Goal: Transaction & Acquisition: Purchase product/service

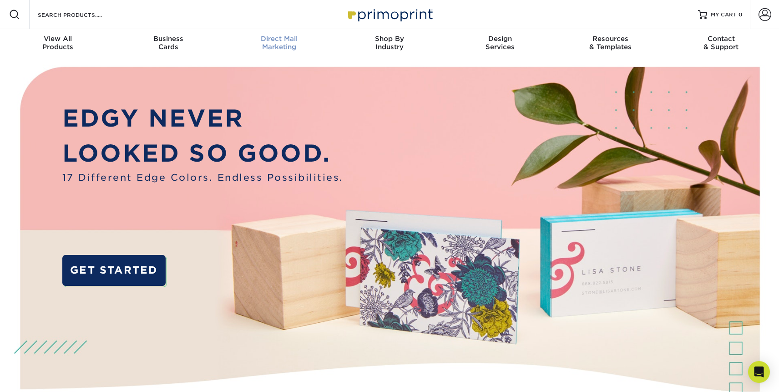
click at [290, 45] on div "Direct Mail Marketing" at bounding box center [279, 43] width 111 height 16
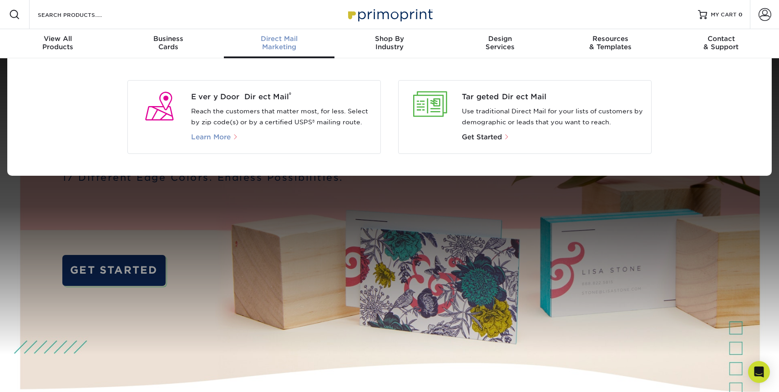
click at [220, 137] on span "Learn More" at bounding box center [211, 137] width 40 height 8
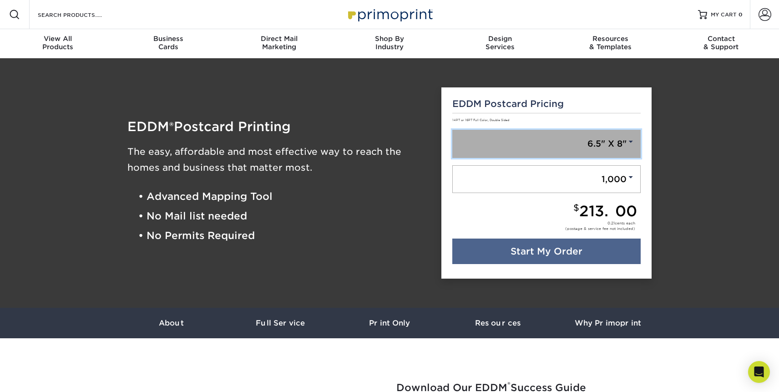
click at [601, 136] on link "6.5" X 8"" at bounding box center [546, 144] width 189 height 28
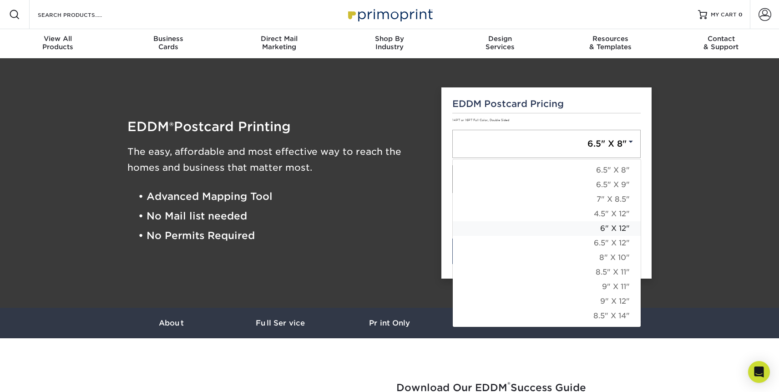
click at [605, 229] on link "6" X 12"" at bounding box center [547, 228] width 188 height 15
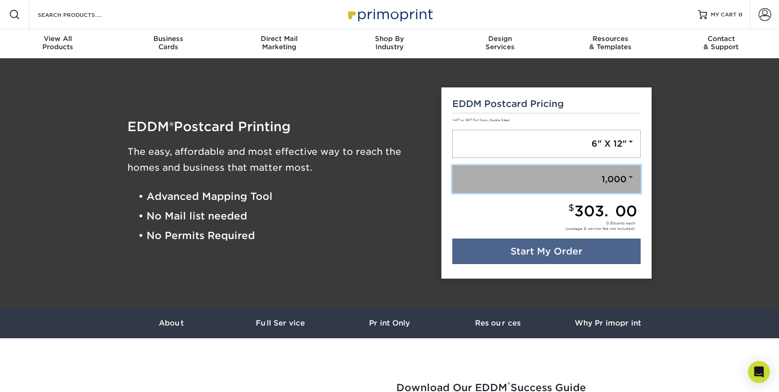
click at [555, 179] on link "1,000" at bounding box center [546, 179] width 189 height 28
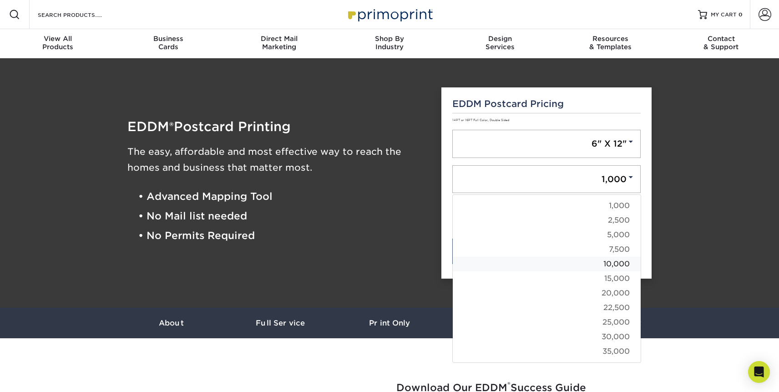
click at [556, 270] on link "10,000" at bounding box center [547, 263] width 188 height 15
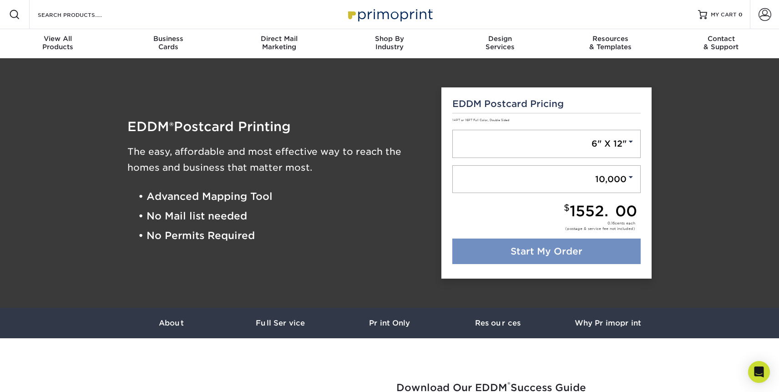
click at [538, 250] on link "Start My Order" at bounding box center [546, 250] width 189 height 25
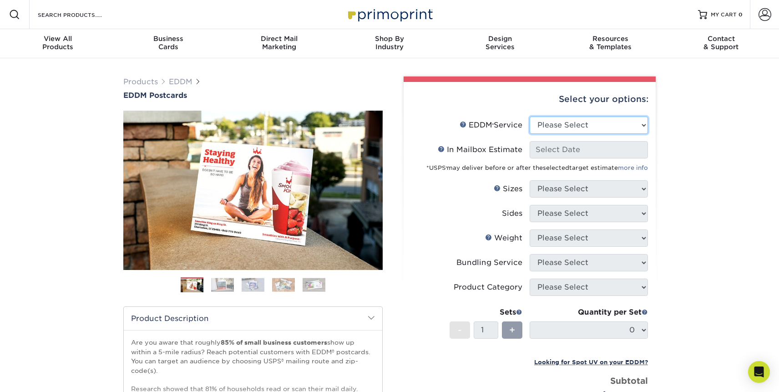
select select "full_service"
click option "Full Service" at bounding box center [0, 0] width 0 height 0
select select "-1"
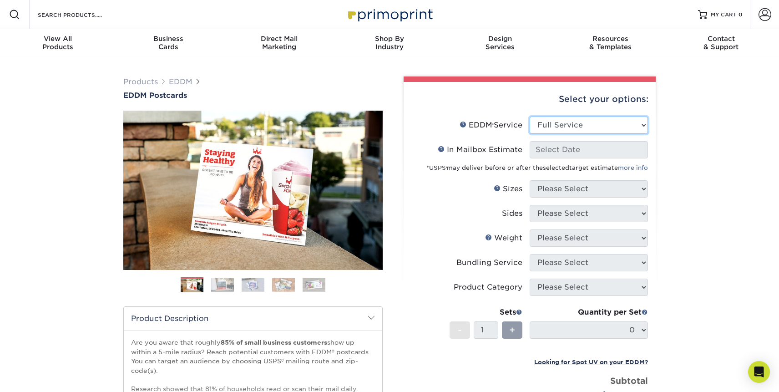
select select "-1"
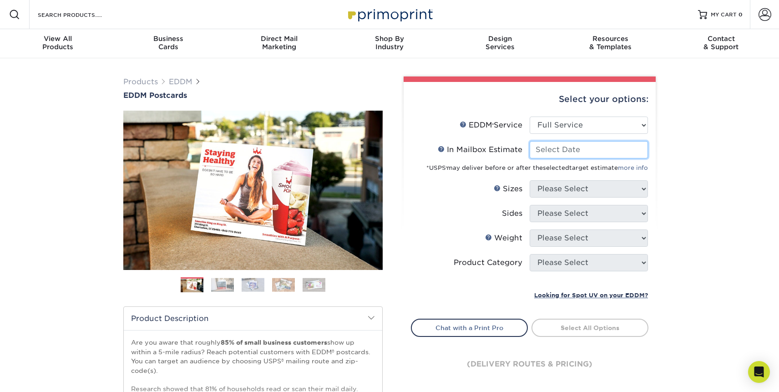
click at [572, 150] on input "In Mailbox Estimate Help In Mailbox Estimate" at bounding box center [588, 149] width 118 height 17
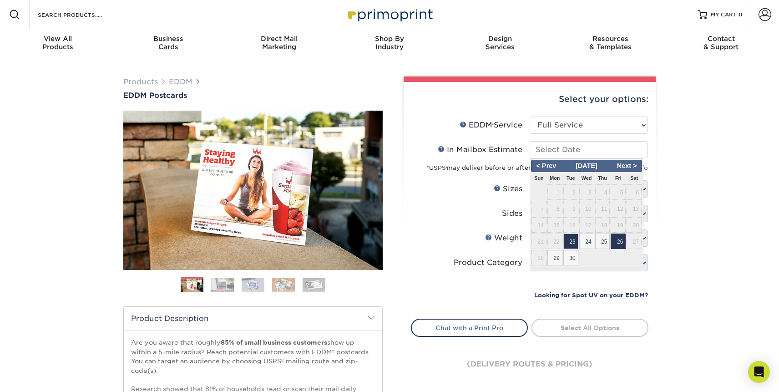
click at [621, 242] on span "26" at bounding box center [617, 240] width 15 height 15
type input "2025-09-26"
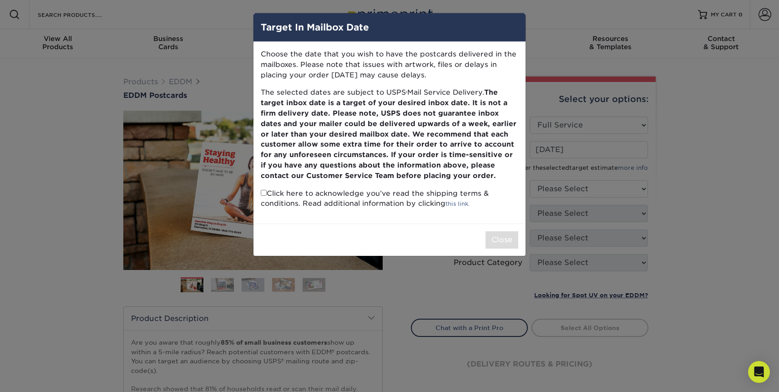
click at [411, 62] on p "Choose the date that you wish to have the postcards delivered in the mailboxes.…" at bounding box center [389, 64] width 257 height 31
click at [643, 73] on div "Target In Mailbox Date Choose the date that you wish to have the postcards deli…" at bounding box center [389, 196] width 779 height 392
click at [471, 66] on p "Choose the date that you wish to have the postcards delivered in the mailboxes.…" at bounding box center [389, 64] width 257 height 31
click at [514, 8] on div "Target In Mailbox Date Choose the date that you wish to have the postcards deli…" at bounding box center [389, 196] width 779 height 392
click at [260, 198] on div "Choose the date that you wish to have the postcards delivered in the mailboxes.…" at bounding box center [389, 132] width 272 height 181
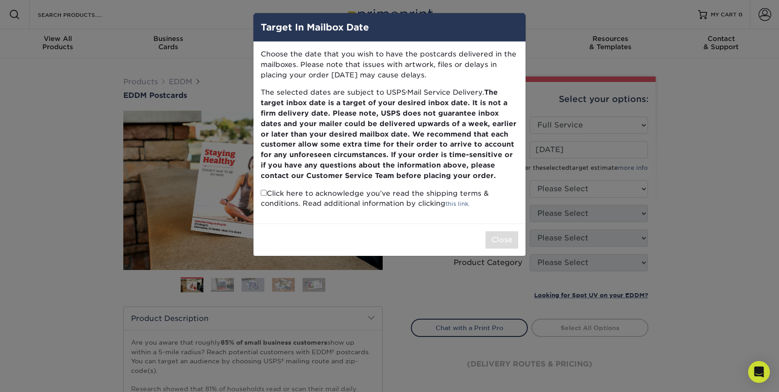
click at [262, 195] on input "checkbox" at bounding box center [264, 193] width 6 height 6
checkbox input "true"
click at [502, 242] on button "Close" at bounding box center [501, 239] width 33 height 17
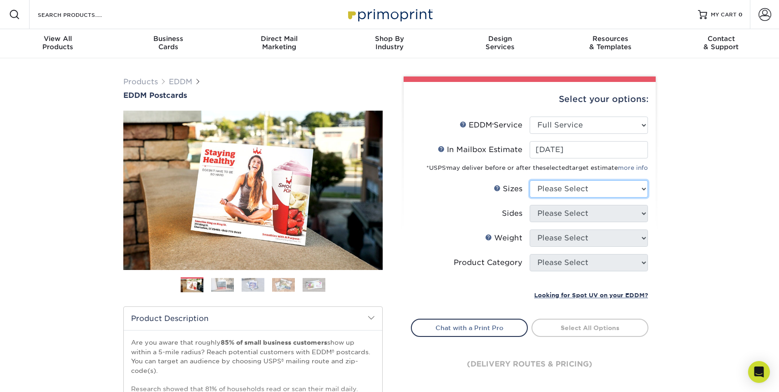
select select "6.50x12.00"
click option "6.5" x 12"" at bounding box center [0, 0] width 0 height 0
select select "13abbda7-1d64-4f25-8bb2-c179b224825d"
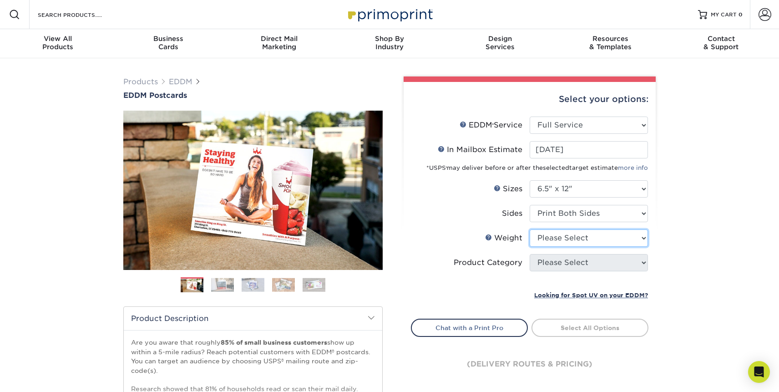
select select "16PT"
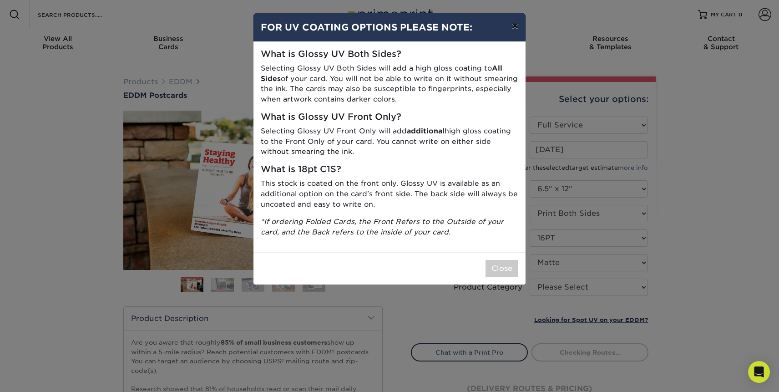
click at [513, 27] on button "×" at bounding box center [514, 25] width 21 height 25
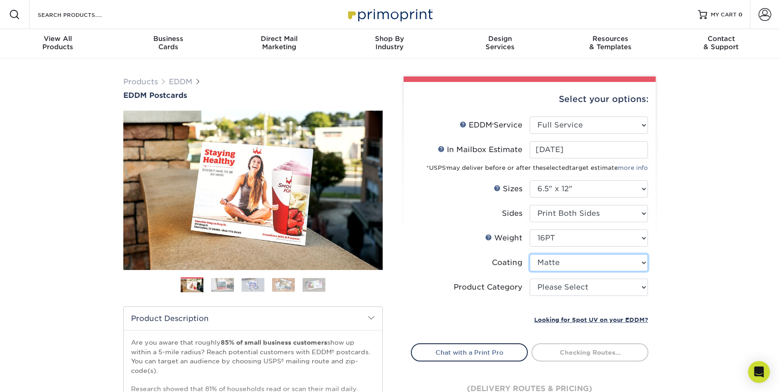
select select "ae367451-b2b8-45df-a344-0f05b6a12993"
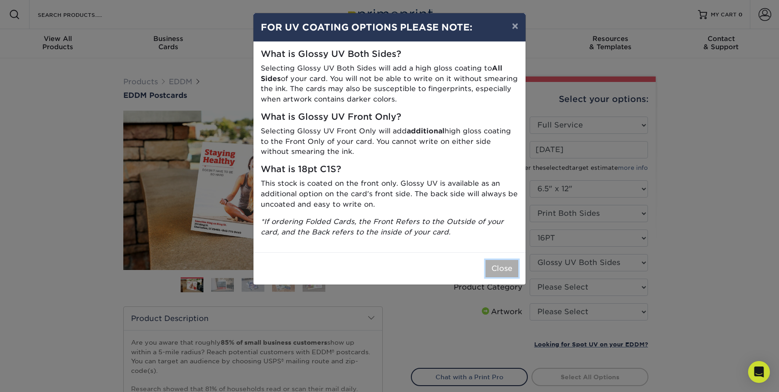
click at [497, 267] on button "Close" at bounding box center [501, 268] width 33 height 17
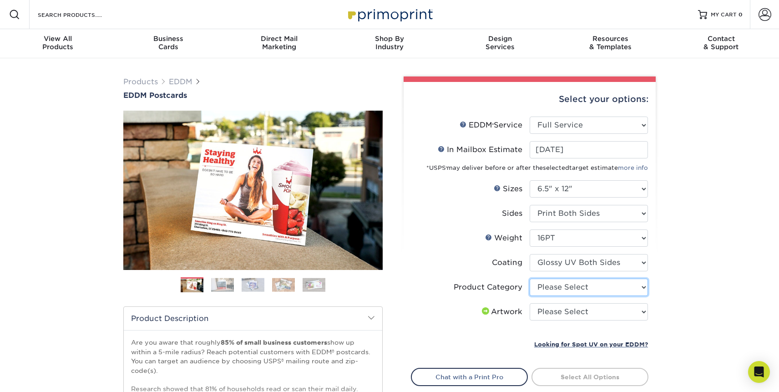
select select "9b7272e0-d6c8-4c3c-8e97-d3a1bcdab858"
click option "Postcards" at bounding box center [0, 0] width 0 height 0
select select "upload"
click option "I will upload files" at bounding box center [0, 0] width 0 height 0
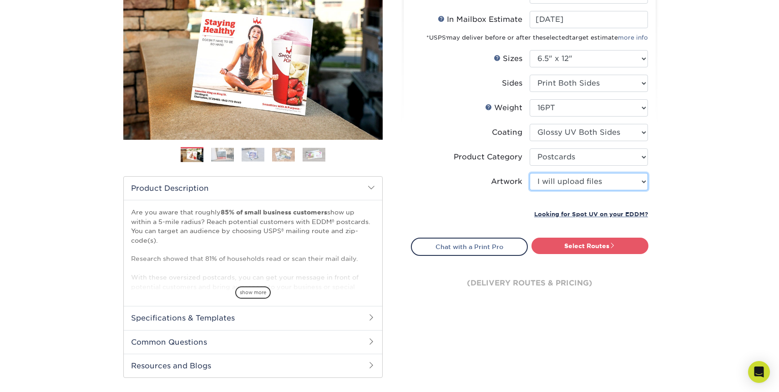
scroll to position [142, 0]
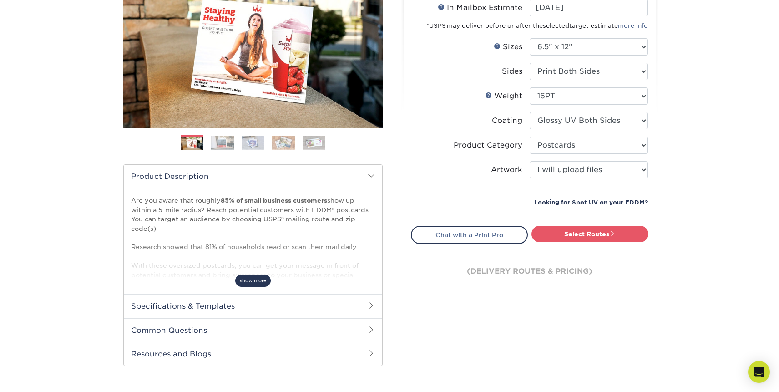
click at [261, 279] on span "show more" at bounding box center [252, 280] width 35 height 12
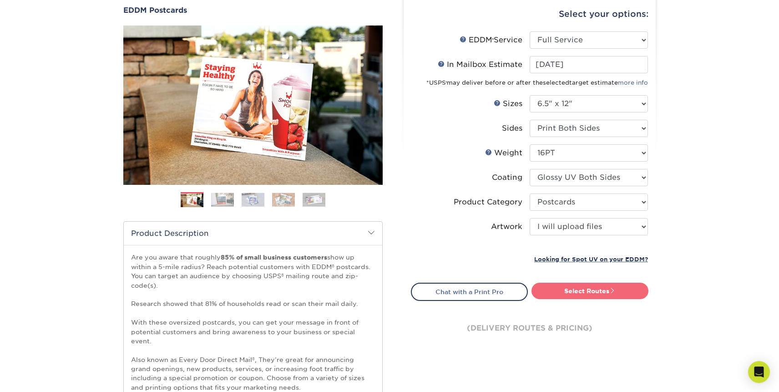
scroll to position [94, 0]
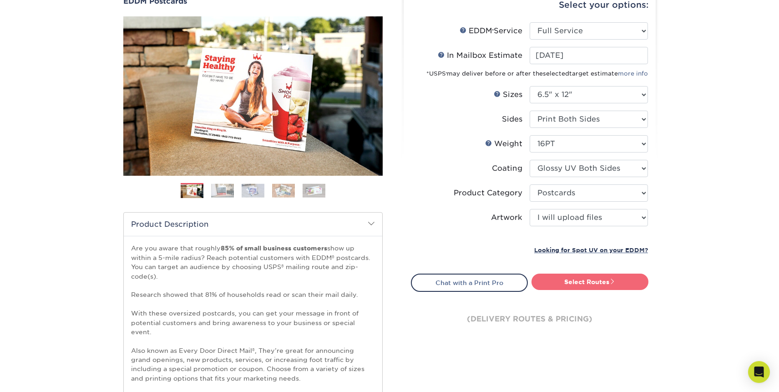
click at [602, 279] on link "Select Routes" at bounding box center [589, 281] width 117 height 16
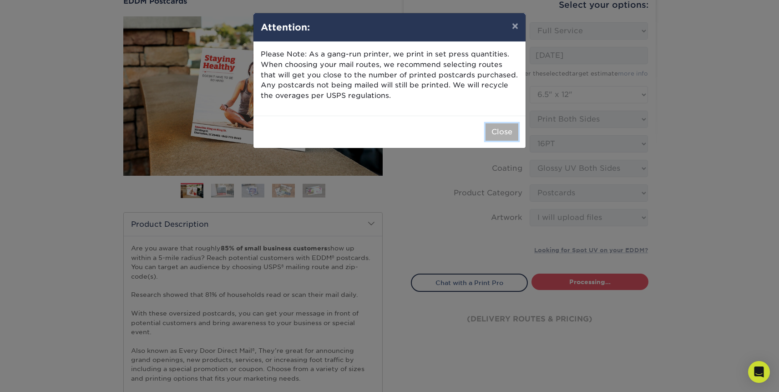
click at [503, 136] on button "Close" at bounding box center [501, 131] width 33 height 17
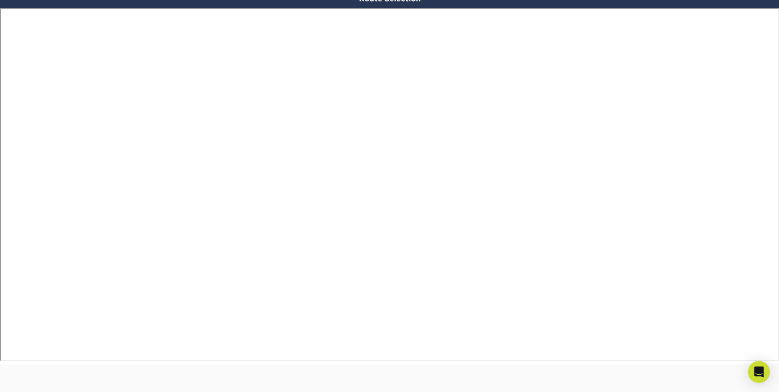
scroll to position [634, 0]
